Goal: Task Accomplishment & Management: Use online tool/utility

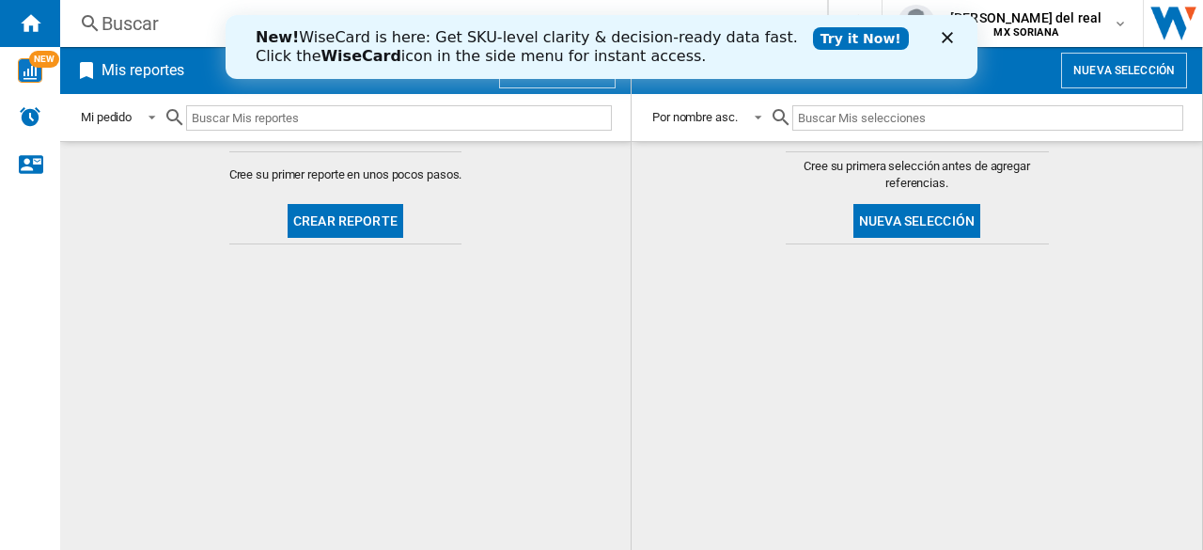
click at [948, 41] on icon "Cerrar" at bounding box center [946, 37] width 11 height 11
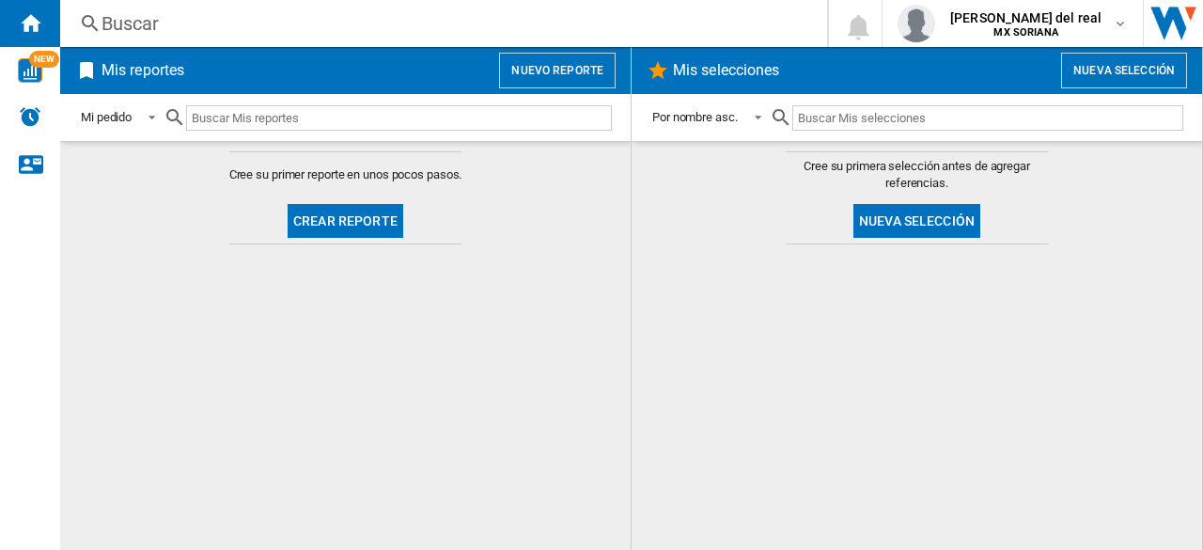
click at [564, 76] on button "Nuevo reporte" at bounding box center [557, 71] width 117 height 36
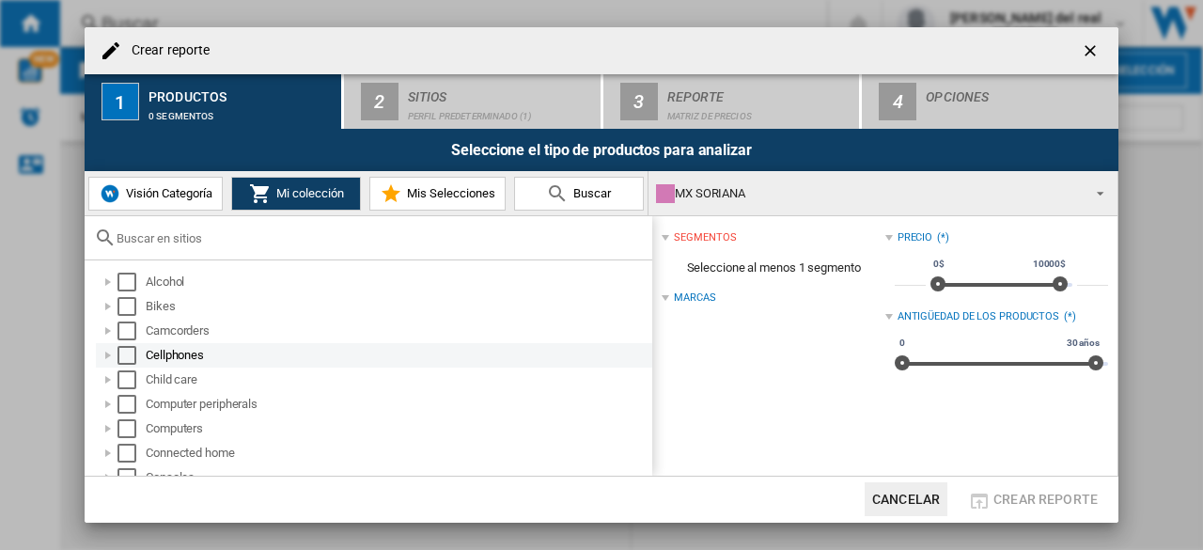
click at [126, 353] on div "Select" at bounding box center [126, 355] width 19 height 19
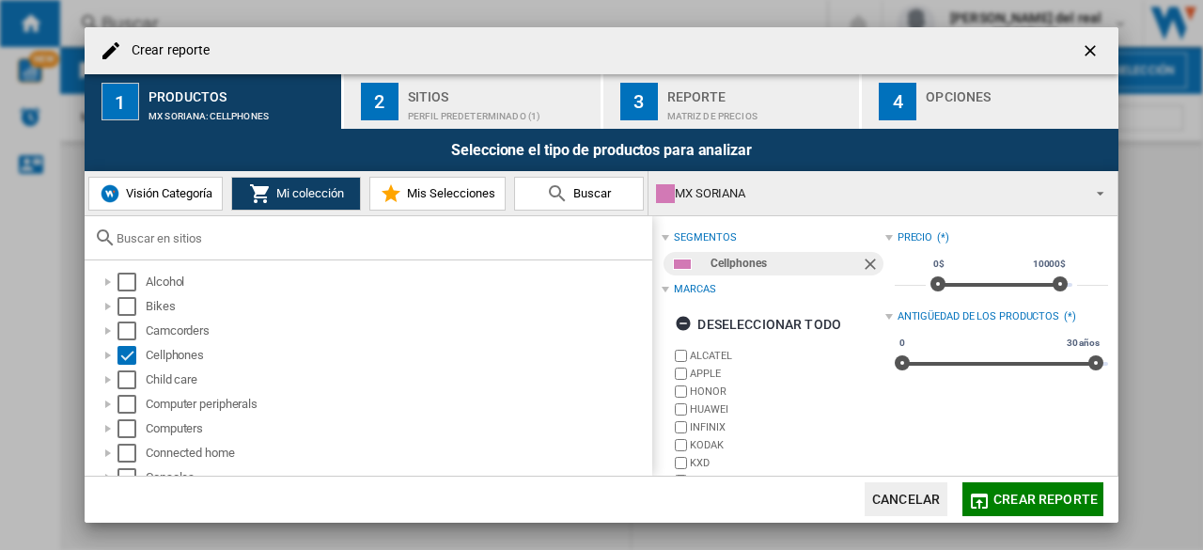
click at [475, 194] on span "Mis Selecciones" at bounding box center [448, 193] width 93 height 14
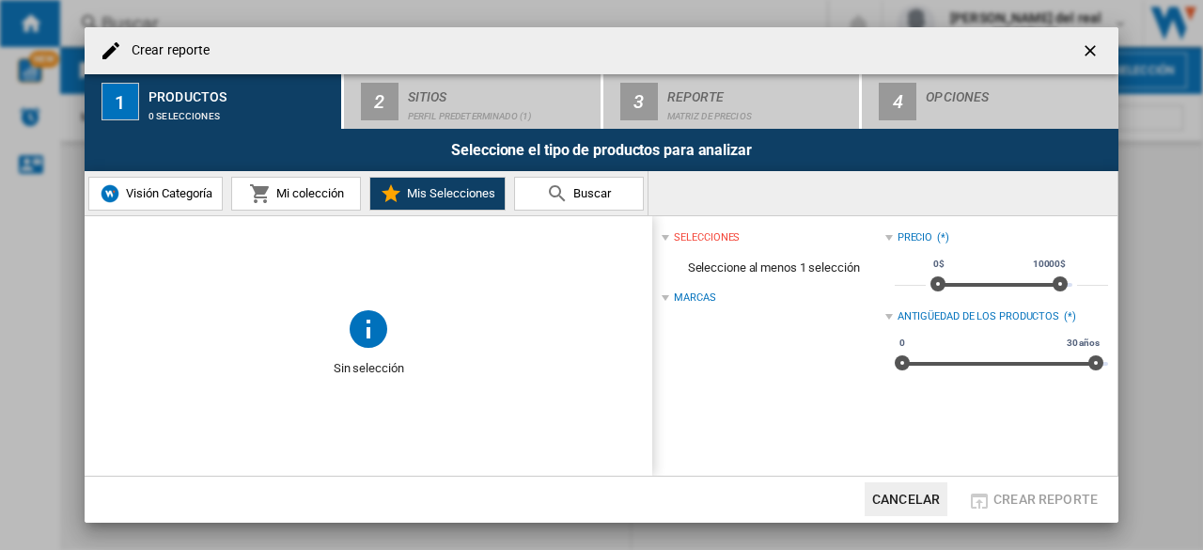
click at [325, 202] on button "Mi colección" at bounding box center [296, 194] width 130 height 34
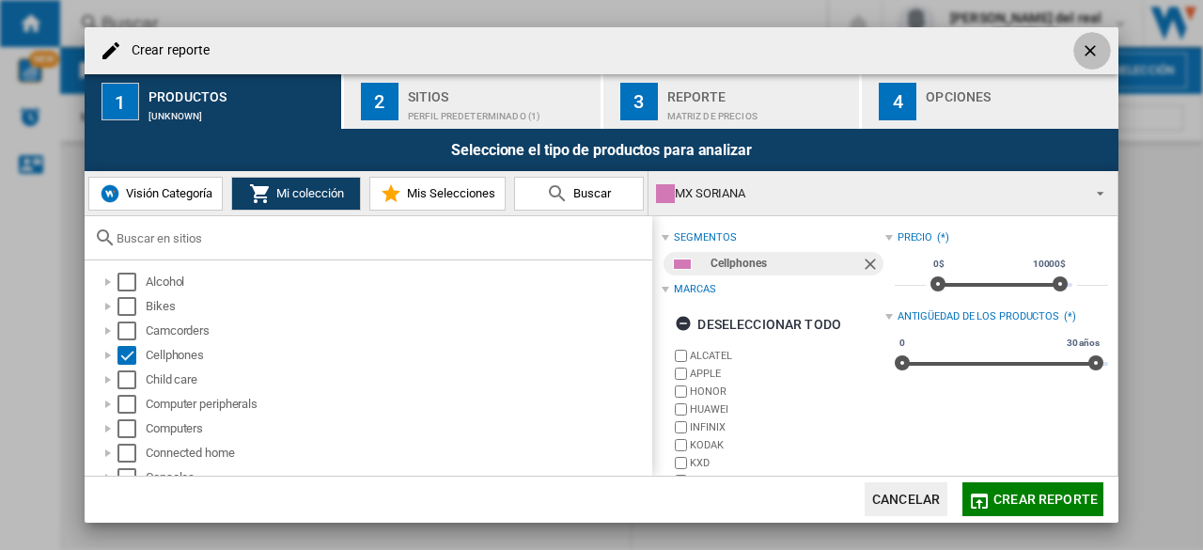
click at [1096, 50] on ng-md-icon "getI18NText('BUTTONS.CLOSE_DIALOG')" at bounding box center [1091, 52] width 23 height 23
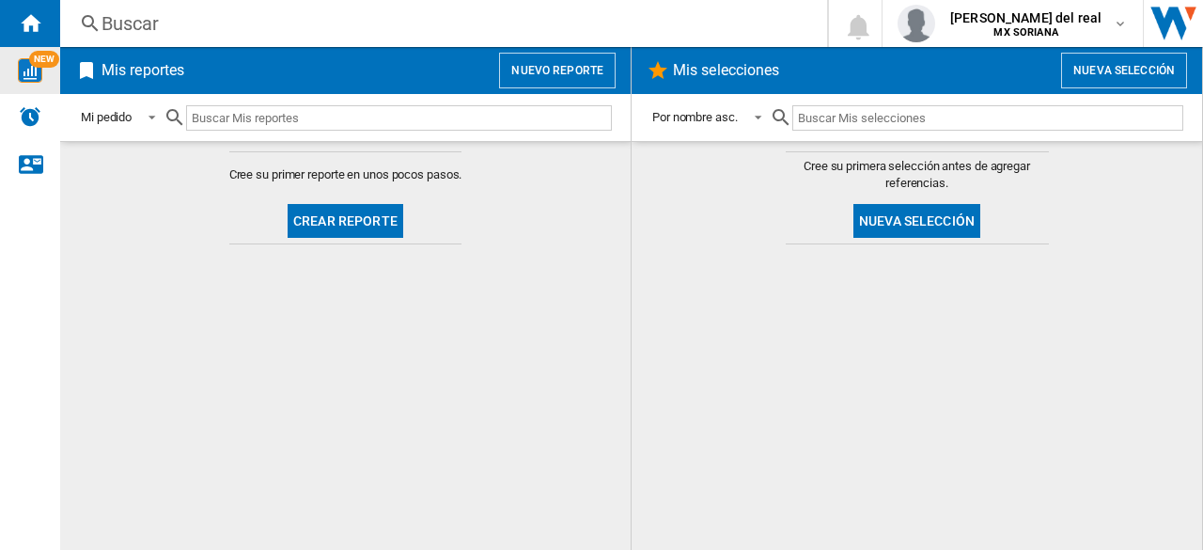
click at [32, 66] on span "NEW" at bounding box center [44, 59] width 30 height 17
